Goal: Information Seeking & Learning: Learn about a topic

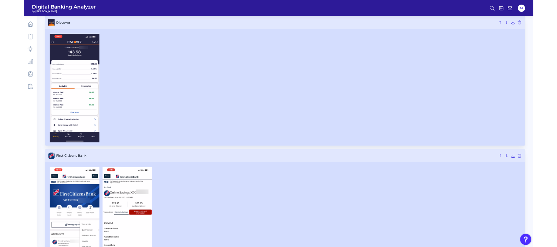
scroll to position [1325, 0]
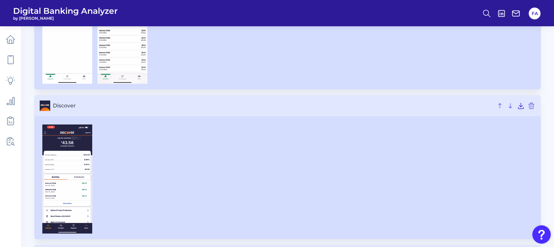
click at [19, 27] on nav at bounding box center [10, 136] width 21 height 221
click at [4, 33] on link at bounding box center [10, 39] width 18 height 18
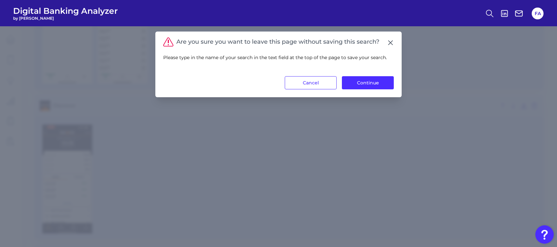
click at [357, 89] on div "Are you sure you want to leave this page without saving this search? Please typ…" at bounding box center [278, 65] width 246 height 66
click at [358, 82] on button "Continue" at bounding box center [368, 82] width 52 height 13
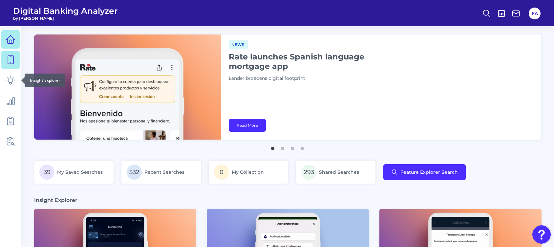
click at [7, 68] on link at bounding box center [10, 60] width 18 height 18
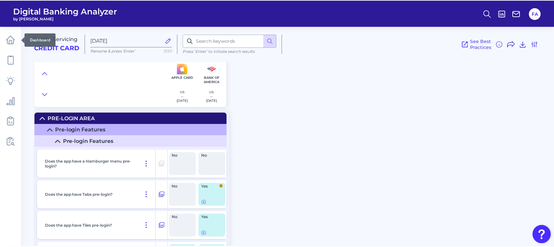
scroll to position [1138, 0]
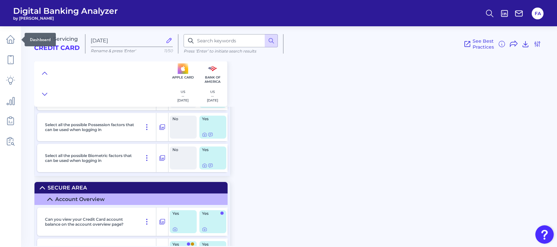
click at [24, 45] on main "Mobile Servicing Credit Card Sep 26 2025 Rename & press 'Enter' 11/50 Press ‘En…" at bounding box center [278, 123] width 557 height 247
click at [0, 48] on html "Digital Banking Analyzer by Curinos FA Mobile Servicing Credit Card Sep 26 2025…" at bounding box center [278, 123] width 557 height 247
click at [8, 42] on icon at bounding box center [11, 39] width 8 height 8
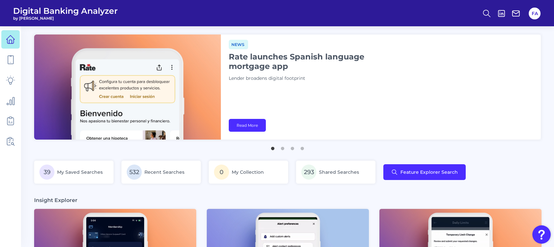
click at [239, 67] on h1 "Rate launches Spanish language mortgage app" at bounding box center [311, 61] width 164 height 19
click at [235, 129] on link "Read More" at bounding box center [247, 125] width 37 height 13
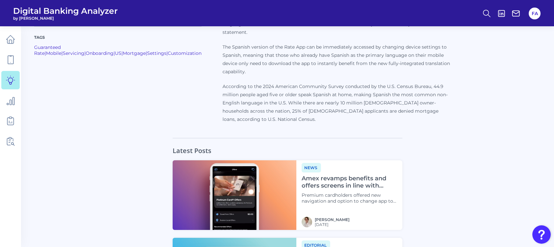
scroll to position [635, 0]
